Goal: Navigation & Orientation: Find specific page/section

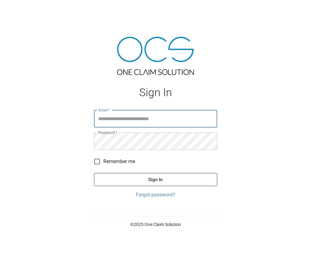
click at [138, 121] on input "Email   *" at bounding box center [155, 118] width 123 height 17
type input "**********"
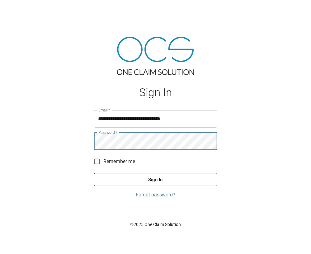
click at [94, 173] on button "Sign In" at bounding box center [155, 179] width 123 height 13
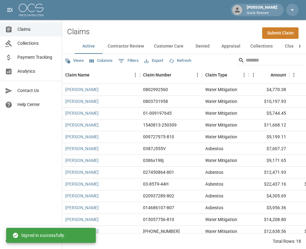
click at [33, 74] on span "Analytics" at bounding box center [36, 71] width 39 height 7
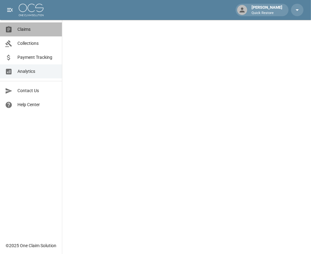
click at [48, 26] on span "Claims" at bounding box center [36, 29] width 39 height 7
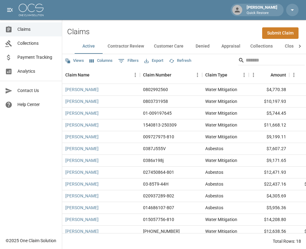
click at [38, 73] on span "Analytics" at bounding box center [36, 71] width 39 height 7
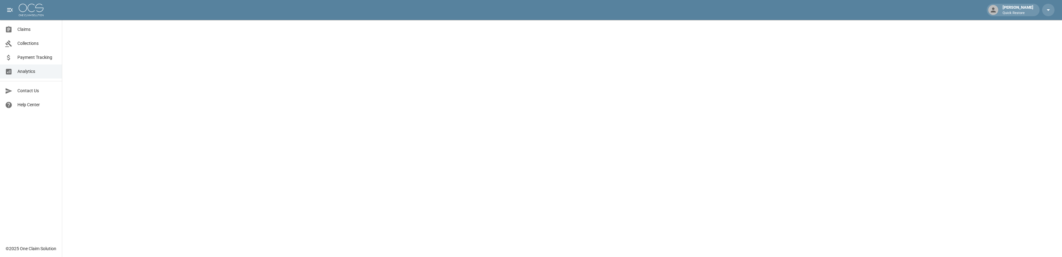
click at [32, 73] on span "Analytics" at bounding box center [36, 71] width 39 height 7
click at [44, 30] on span "Claims" at bounding box center [36, 29] width 39 height 7
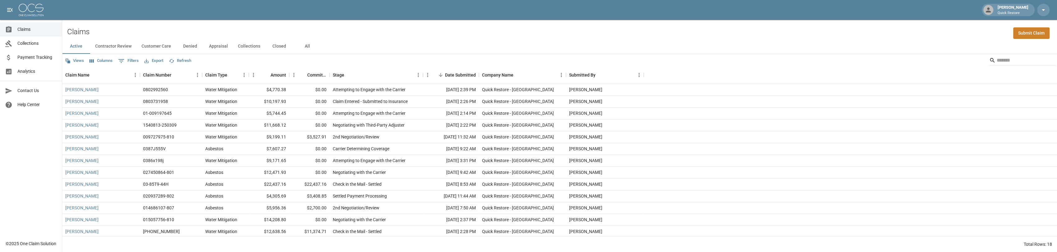
click at [39, 71] on span "Analytics" at bounding box center [36, 71] width 39 height 7
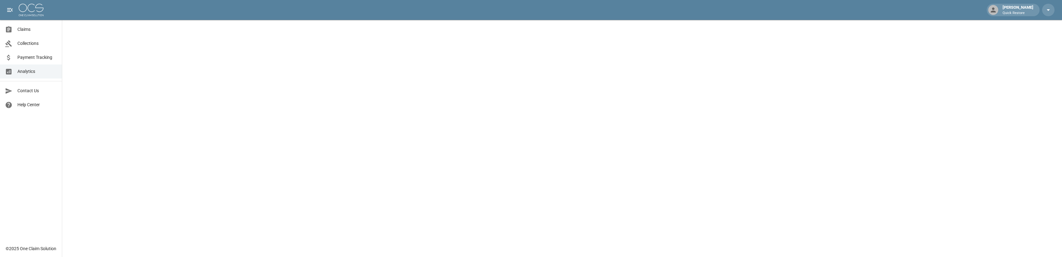
click at [25, 44] on span "Collections" at bounding box center [36, 43] width 39 height 7
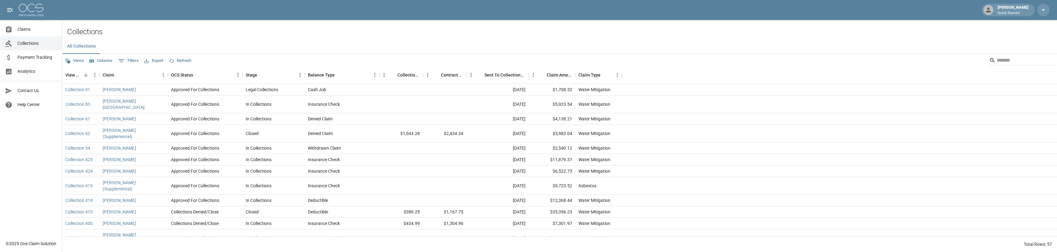
click at [39, 67] on link "Analytics" at bounding box center [31, 71] width 62 height 14
